Goal: Contribute content

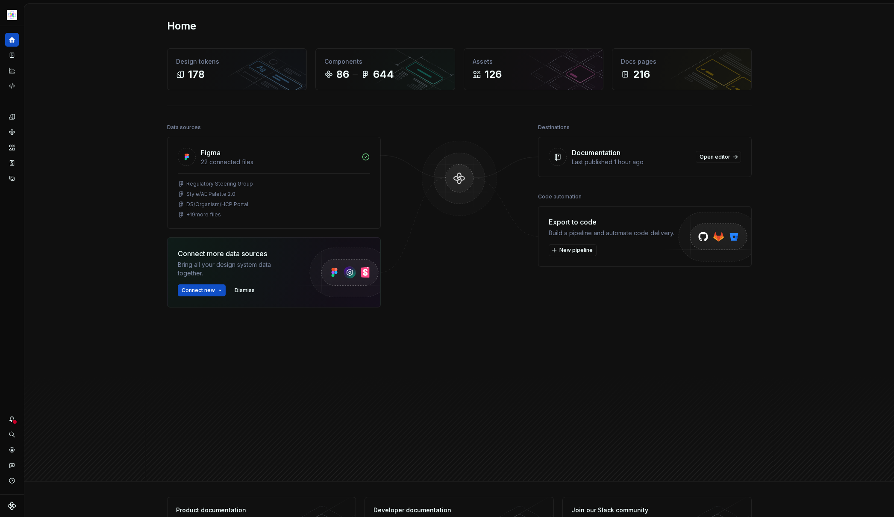
click at [13, 15] on html "Astellas Pro S Design system data Home Design tokens 178 Components 86 644 Asse…" at bounding box center [447, 258] width 894 height 517
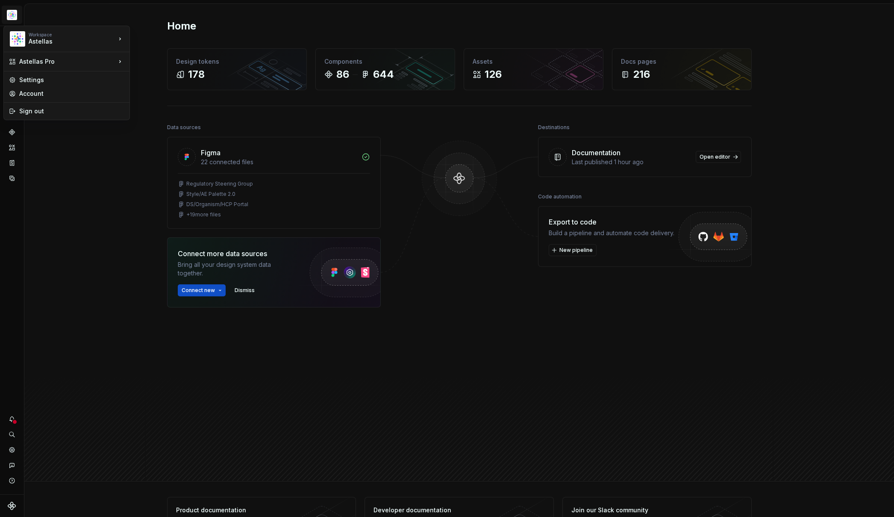
click at [82, 195] on html "Astellas Pro S Design system data Home Design tokens 178 Components 86 644 Asse…" at bounding box center [447, 258] width 894 height 517
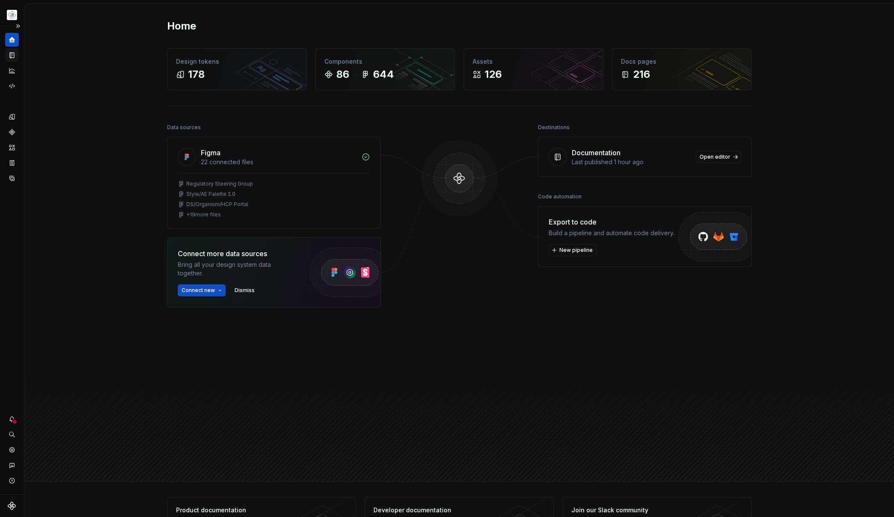
click at [9, 51] on icon "Documentation" at bounding box center [12, 55] width 8 height 8
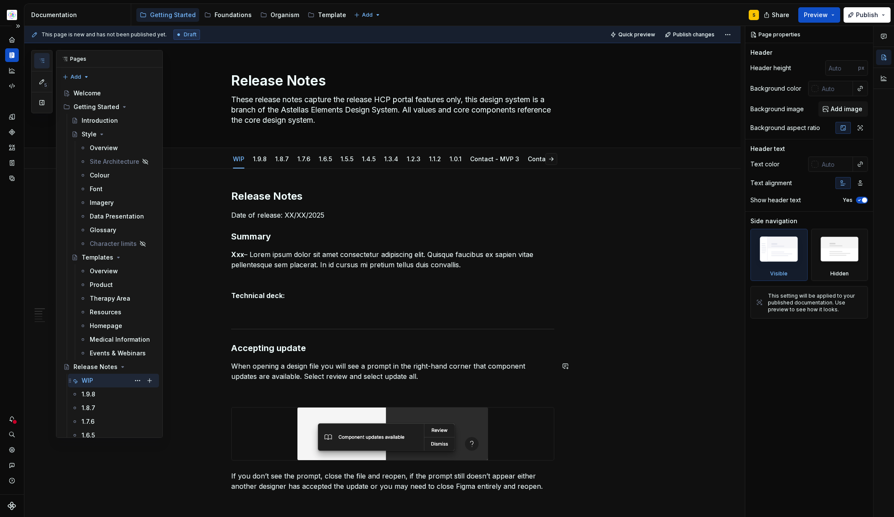
click at [90, 379] on div "WIP" at bounding box center [88, 380] width 12 height 9
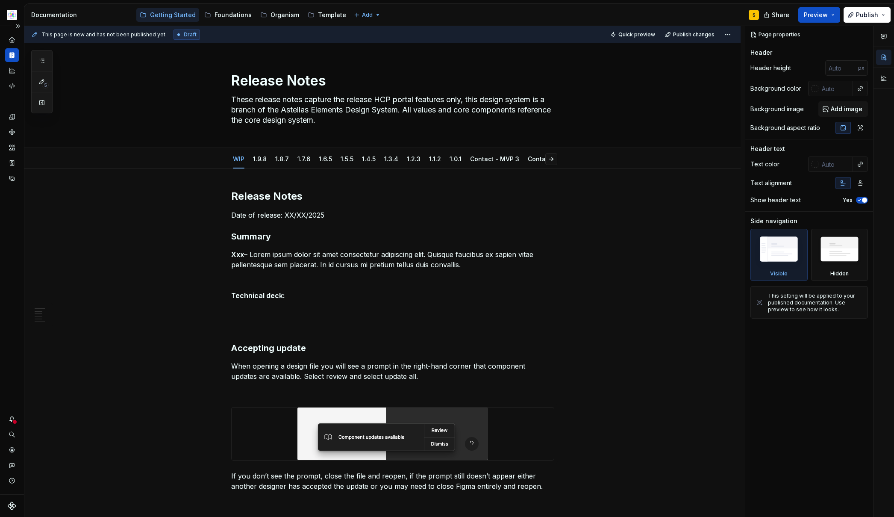
type textarea "*"
